Goal: Task Accomplishment & Management: Complete application form

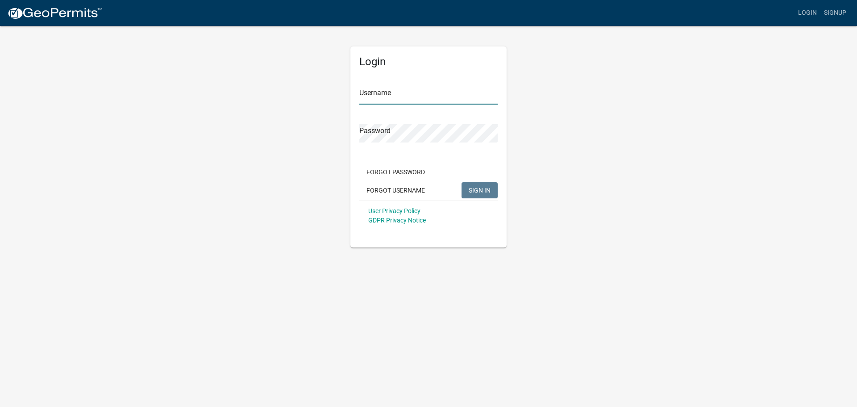
type input "[EMAIL_ADDRESS][DOMAIN_NAME]"
click at [478, 186] on button "SIGN IN" at bounding box center [480, 190] width 36 height 16
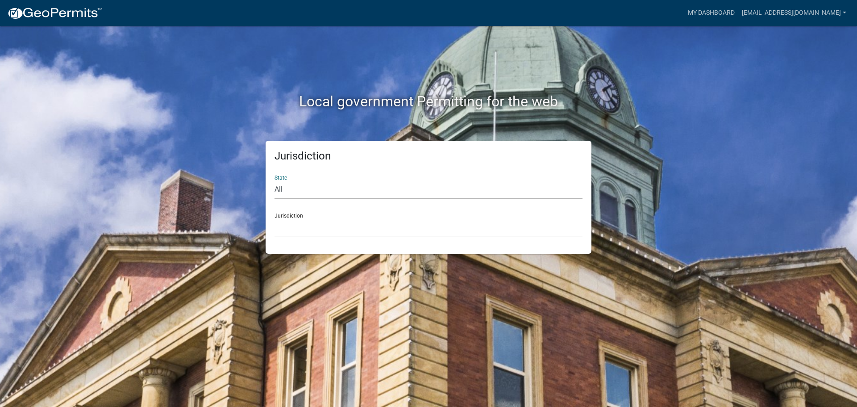
click at [297, 188] on select "All [US_STATE] [US_STATE] [US_STATE] [US_STATE] [US_STATE] [US_STATE] [US_STATE…" at bounding box center [429, 189] width 308 height 18
select select "[US_STATE]"
click at [275, 180] on select "All [US_STATE] [US_STATE] [US_STATE] [US_STATE] [US_STATE] [US_STATE] [US_STATE…" at bounding box center [429, 189] width 308 height 18
click at [307, 227] on select "City of [GEOGRAPHIC_DATA], [US_STATE] City of [GEOGRAPHIC_DATA], [US_STATE] Cit…" at bounding box center [429, 227] width 308 height 18
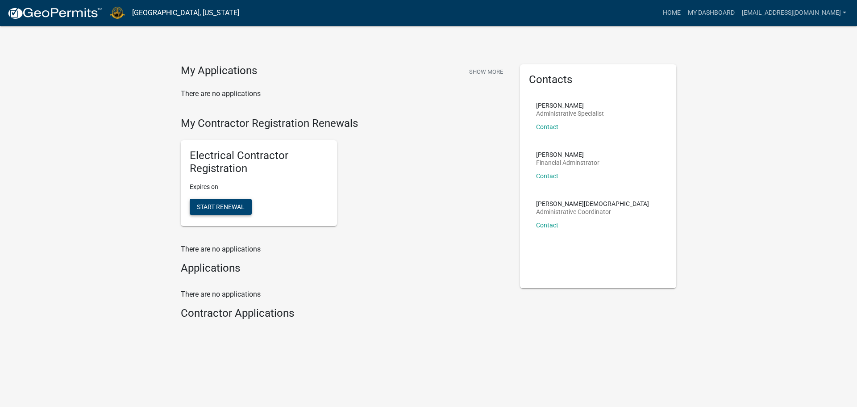
click at [225, 203] on span "Start Renewal" at bounding box center [221, 206] width 48 height 7
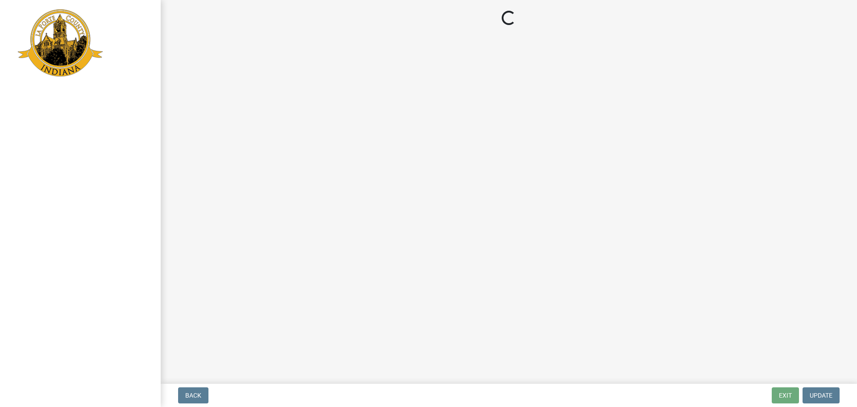
select select "IN"
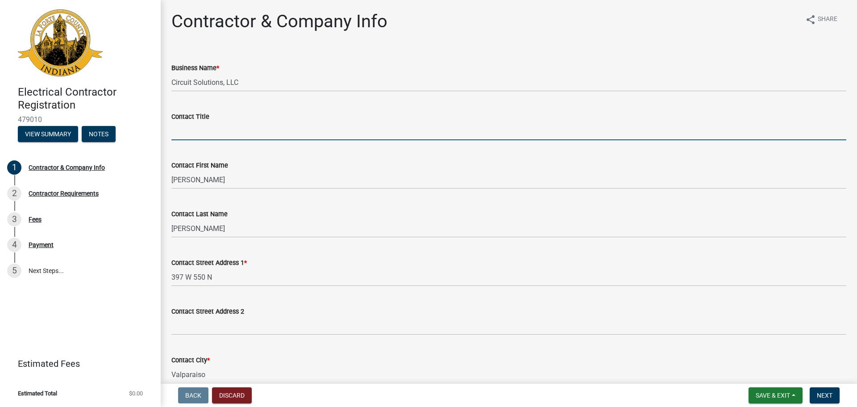
click at [211, 131] on input "Contact Title" at bounding box center [508, 131] width 675 height 18
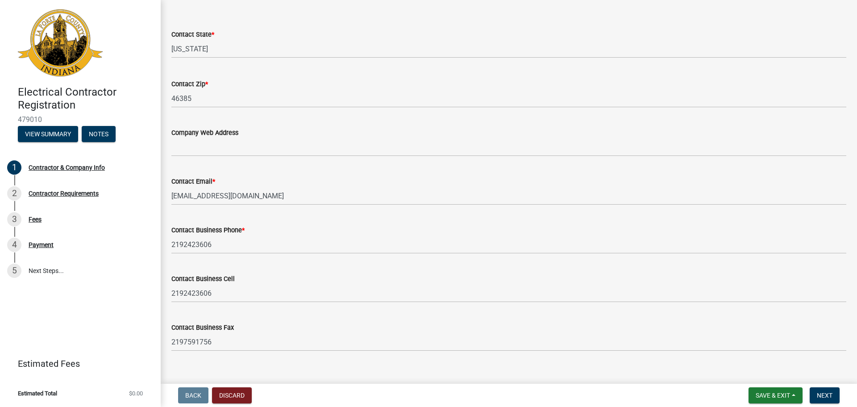
scroll to position [398, 0]
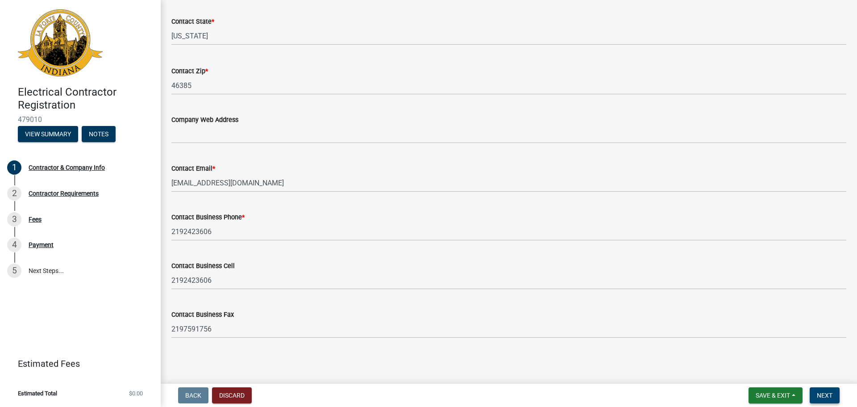
type input "Owner"
click at [822, 392] on span "Next" at bounding box center [825, 395] width 16 height 7
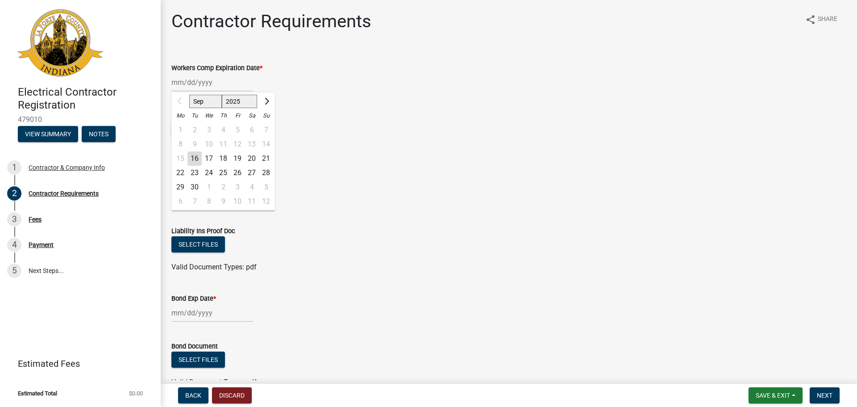
click at [224, 86] on div "Sep Oct Nov [DATE] 2026 2027 2028 2029 2030 2031 2032 2033 2034 2035 2036 2037 …" at bounding box center [212, 82] width 82 height 18
click at [266, 98] on span "Next month" at bounding box center [266, 101] width 7 height 7
select select "10"
click at [209, 125] on div "1" at bounding box center [209, 130] width 14 height 14
type input "[DATE]"
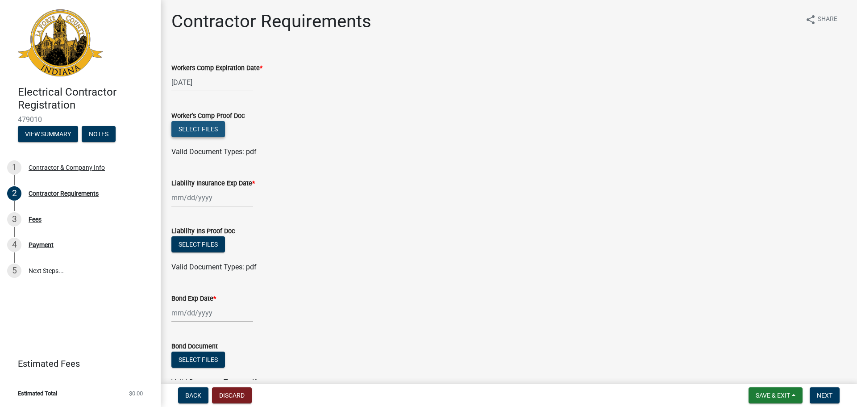
click at [193, 127] on button "Select files" at bounding box center [198, 129] width 54 height 16
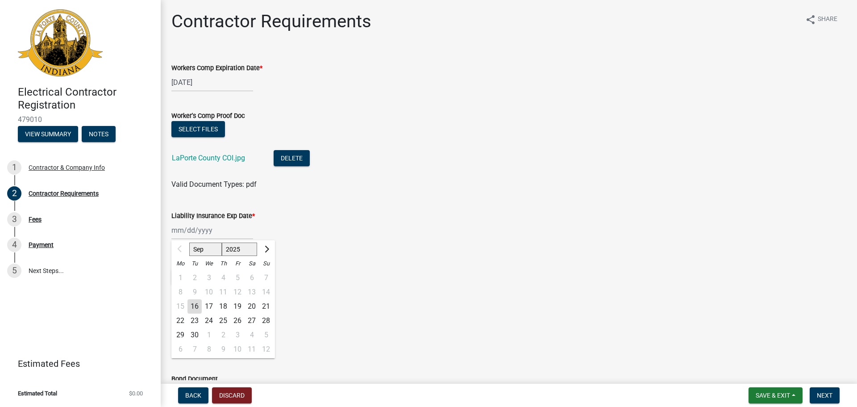
click at [213, 230] on input "Liability Insurance Exp Date *" at bounding box center [212, 230] width 82 height 18
click at [268, 246] on button "Next month" at bounding box center [266, 249] width 11 height 14
select select "10"
click at [208, 274] on div "1" at bounding box center [209, 278] width 14 height 14
type input "[DATE]"
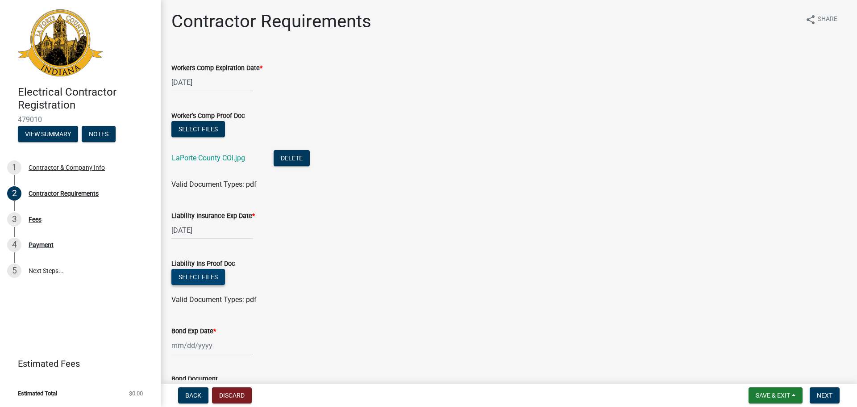
click at [211, 273] on button "Select files" at bounding box center [198, 277] width 54 height 16
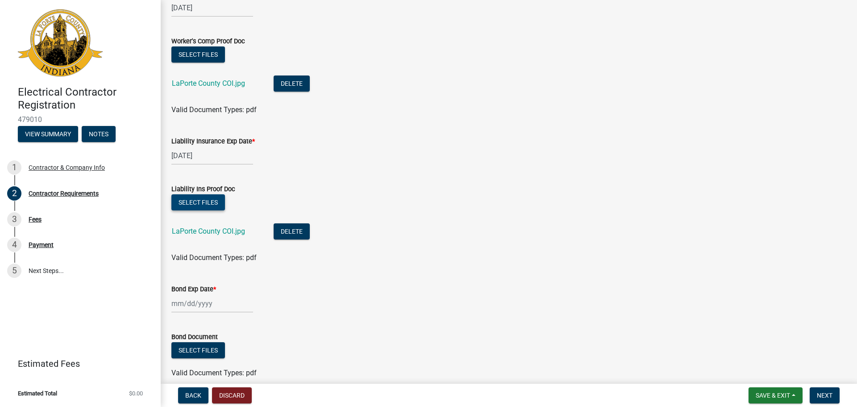
scroll to position [116, 0]
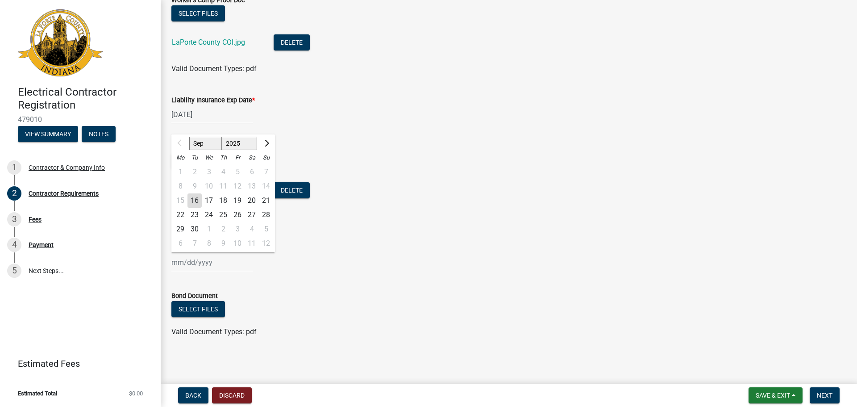
click at [219, 267] on div "Sep Oct Nov [DATE] 2026 2027 2028 2029 2030 2031 2032 2033 2034 2035 2036 2037 …" at bounding box center [212, 262] width 82 height 18
click at [269, 141] on button "Next month" at bounding box center [266, 143] width 11 height 14
click at [181, 140] on span "Previous month" at bounding box center [180, 143] width 7 height 7
select select "9"
click at [242, 141] on select "2025 2026 2027 2028 2029 2030 2031 2032 2033 2034 2035 2036 2037 2038 2039 2040…" at bounding box center [240, 143] width 36 height 13
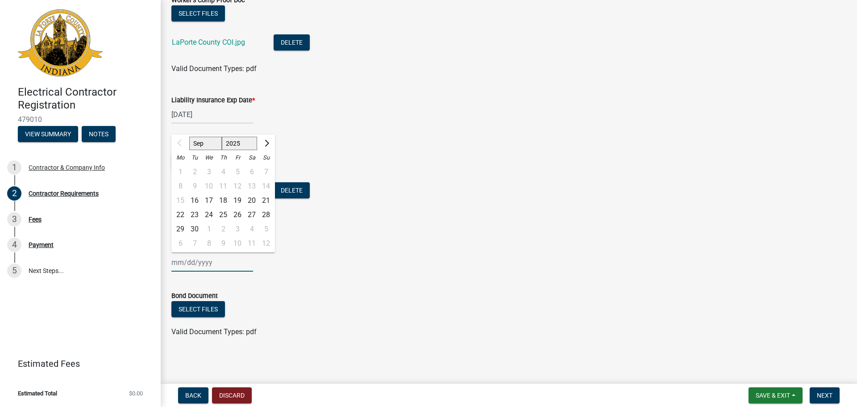
select select "2026"
click at [222, 137] on select "2025 2026 2027 2028 2029 2030 2031 2032 2033 2034 2035 2036 2037 2038 2039 2040…" at bounding box center [240, 143] width 36 height 13
click at [250, 171] on div "5" at bounding box center [252, 172] width 14 height 14
type input "[DATE]"
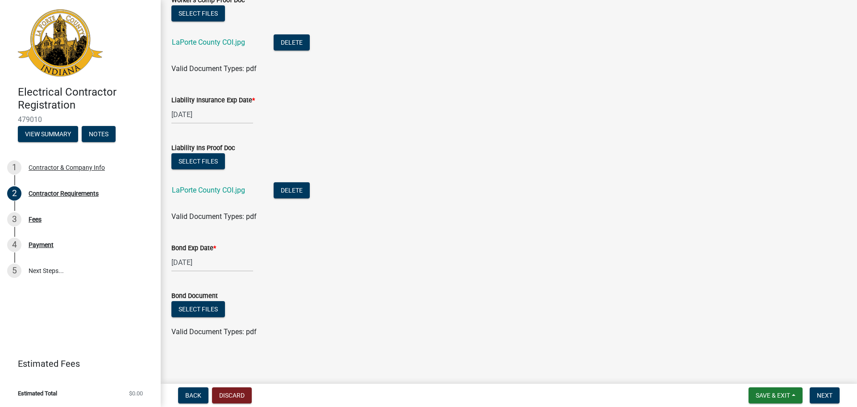
click at [271, 264] on div "[DATE]" at bounding box center [508, 262] width 675 height 18
click at [186, 305] on button "Select files" at bounding box center [198, 309] width 54 height 16
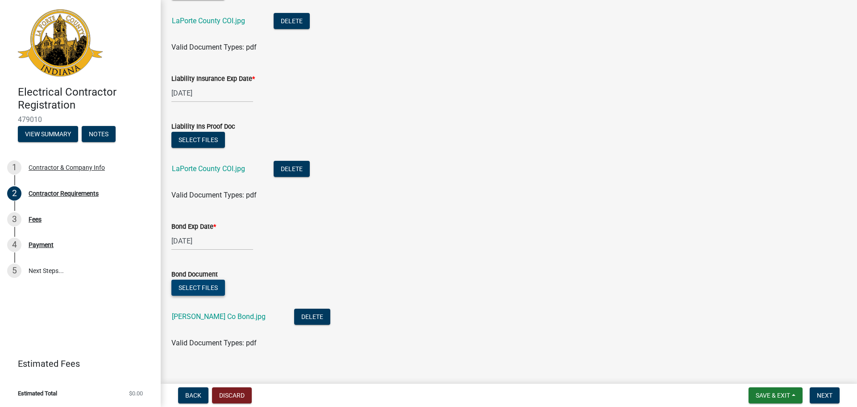
scroll to position [148, 0]
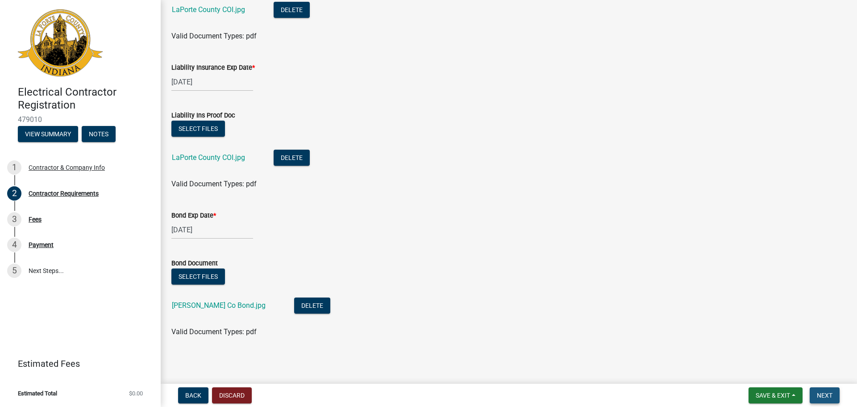
click at [823, 396] on span "Next" at bounding box center [825, 395] width 16 height 7
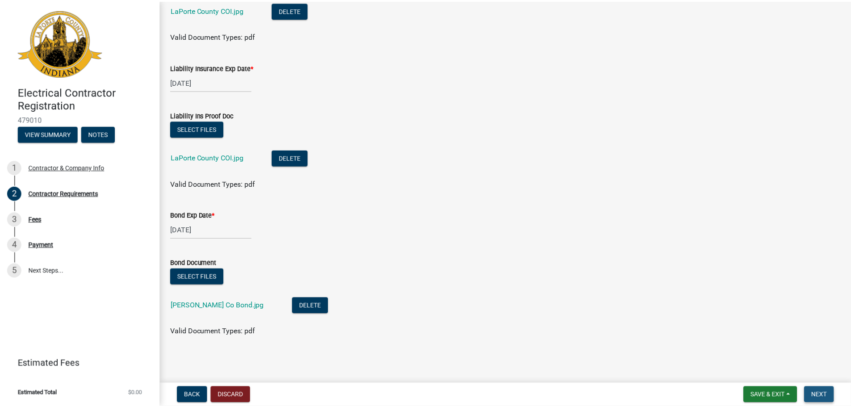
scroll to position [0, 0]
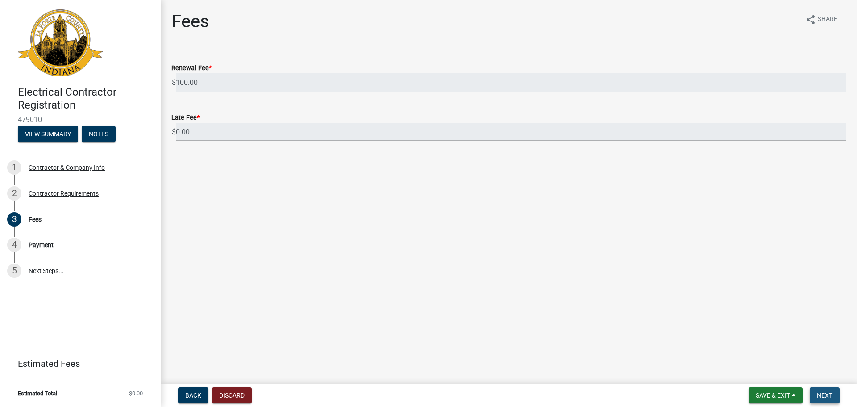
click at [825, 397] on span "Next" at bounding box center [825, 395] width 16 height 7
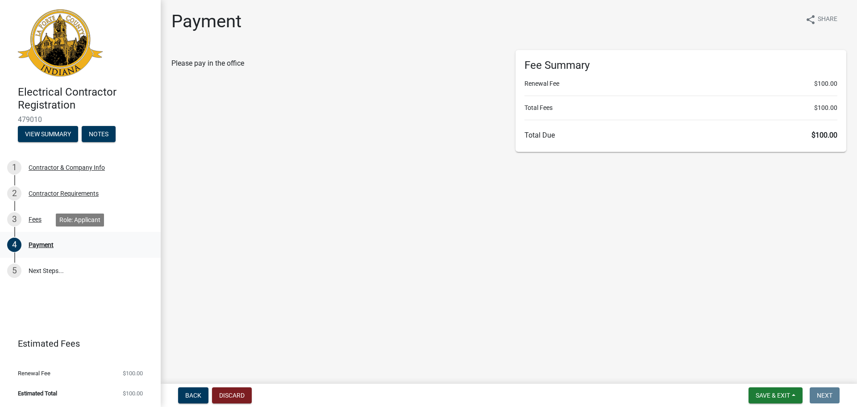
click at [36, 244] on div "Payment" at bounding box center [41, 245] width 25 height 6
click at [765, 394] on span "Save & Exit" at bounding box center [773, 395] width 34 height 7
click at [761, 351] on button "Save" at bounding box center [767, 350] width 71 height 21
click at [772, 397] on span "Save & Exit" at bounding box center [773, 395] width 34 height 7
click at [769, 372] on button "Save & Exit" at bounding box center [767, 371] width 71 height 21
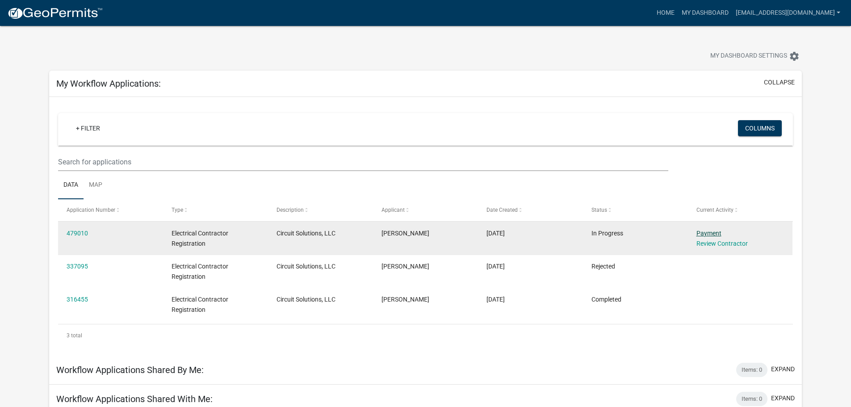
click at [712, 230] on link "Payment" at bounding box center [708, 233] width 25 height 7
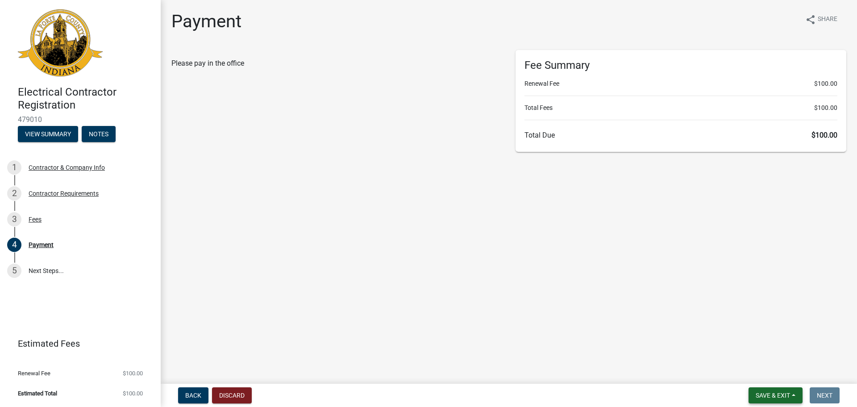
click at [780, 395] on span "Save & Exit" at bounding box center [773, 395] width 34 height 7
click at [765, 372] on button "Save & Exit" at bounding box center [767, 371] width 71 height 21
